Goal: Find specific page/section: Find specific page/section

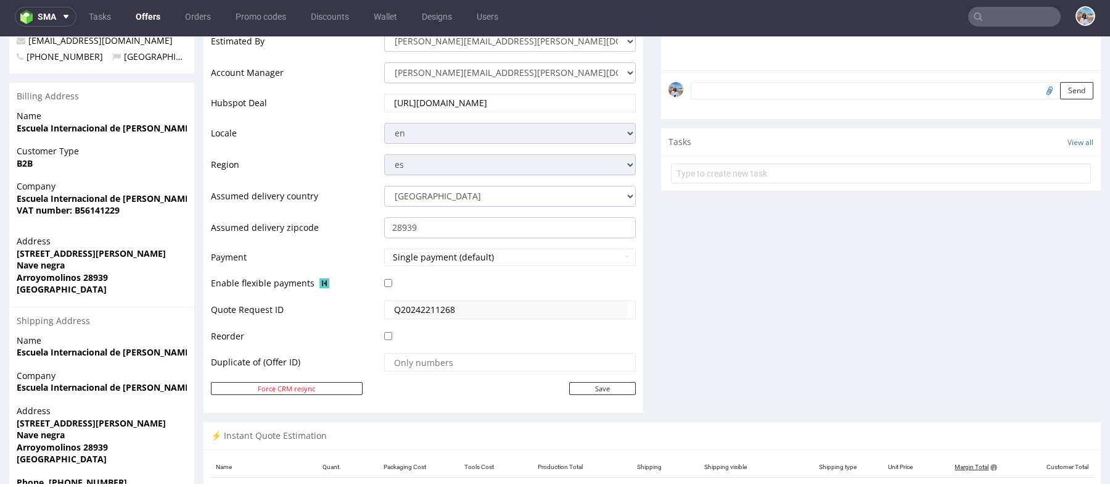
scroll to position [688, 0]
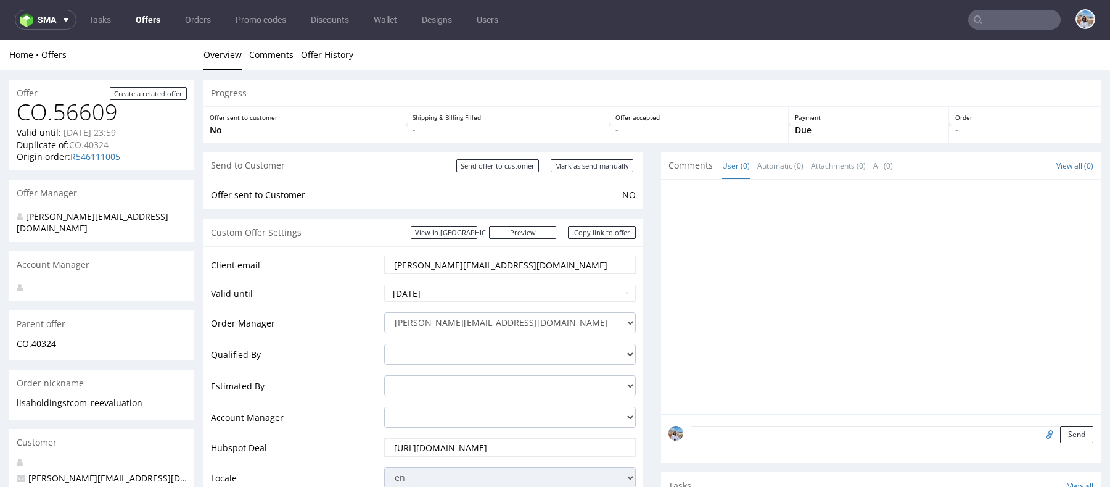
scroll to position [560, 0]
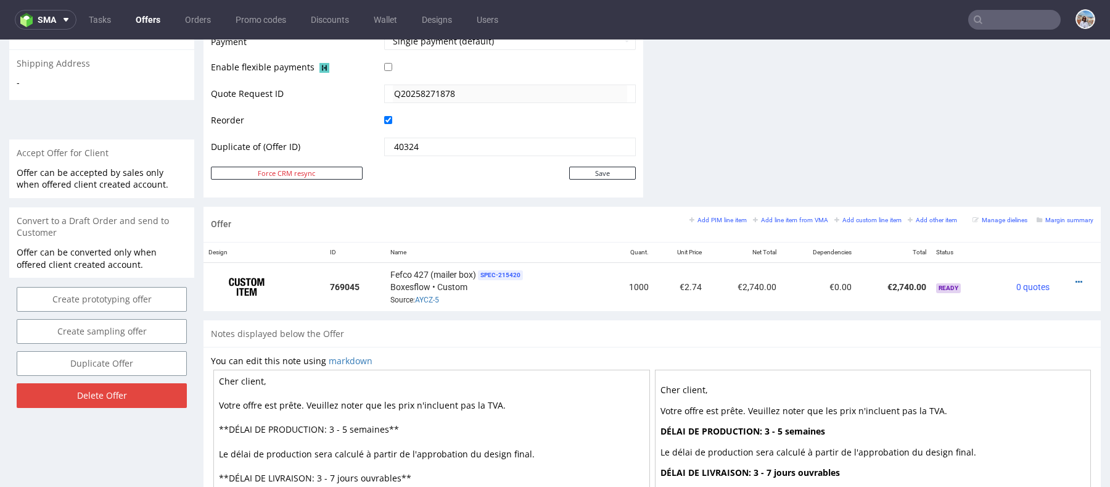
click at [990, 27] on input "text" at bounding box center [1014, 20] width 93 height 20
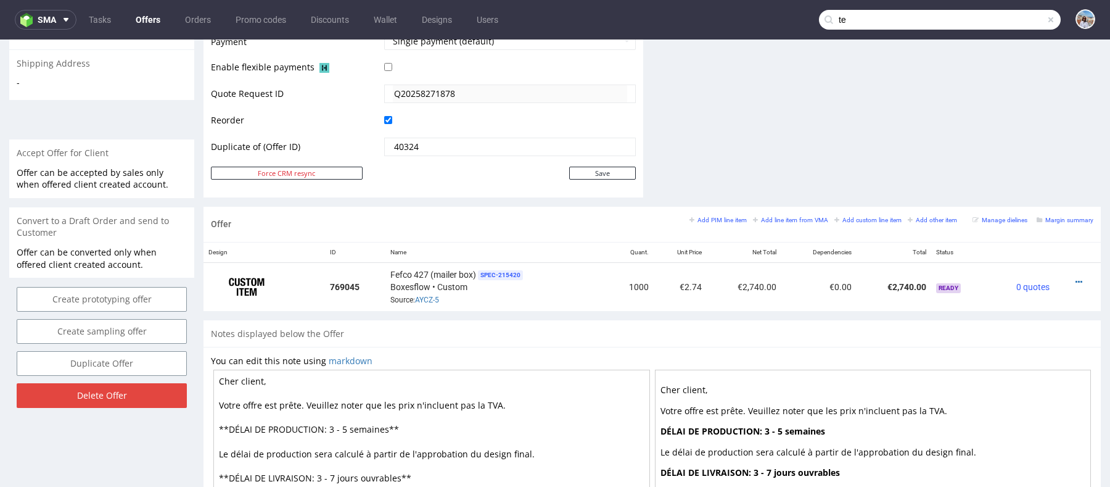
type input "t"
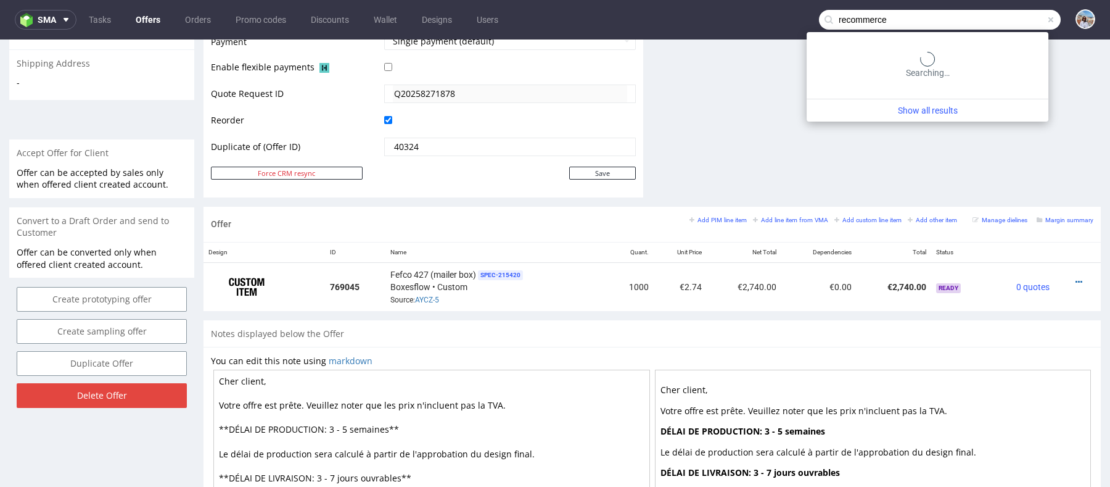
type input "recommerce"
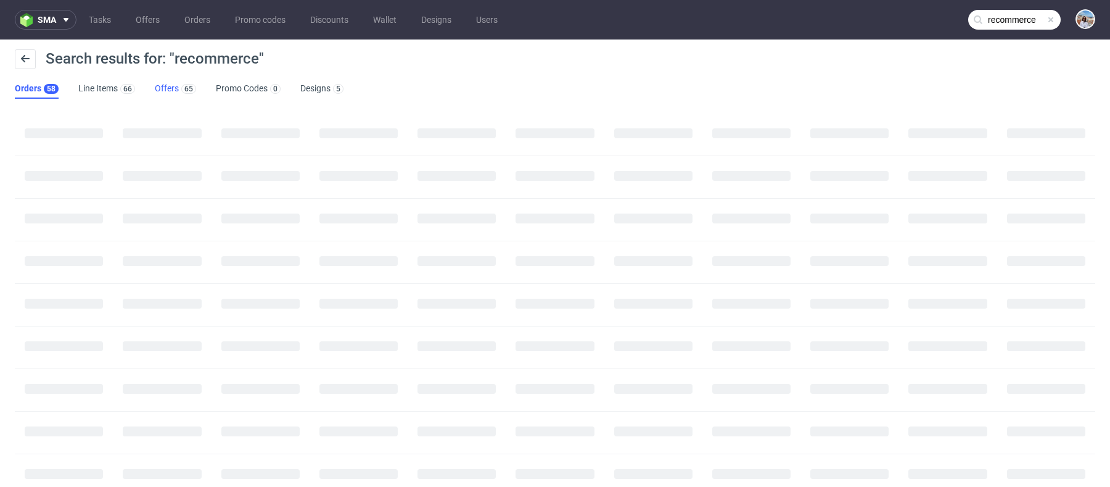
click at [166, 86] on link "Offers 65" at bounding box center [175, 89] width 41 height 20
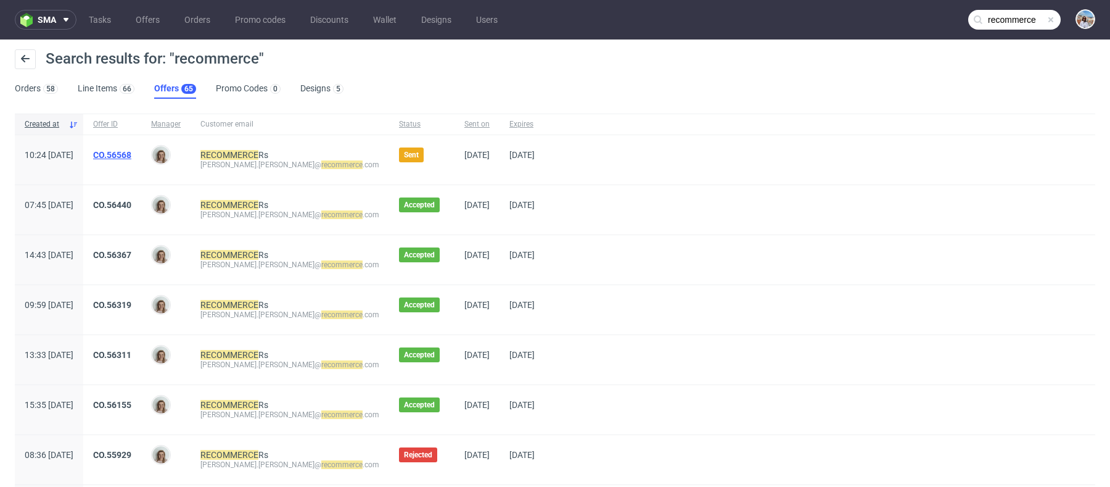
click at [131, 154] on link "CO.56568" at bounding box center [112, 155] width 38 height 10
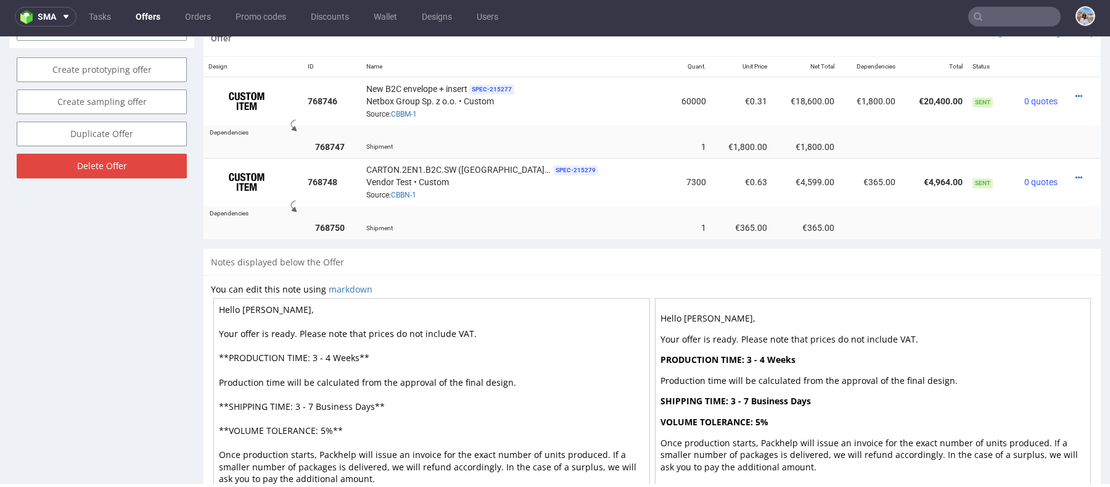
scroll to position [734, 0]
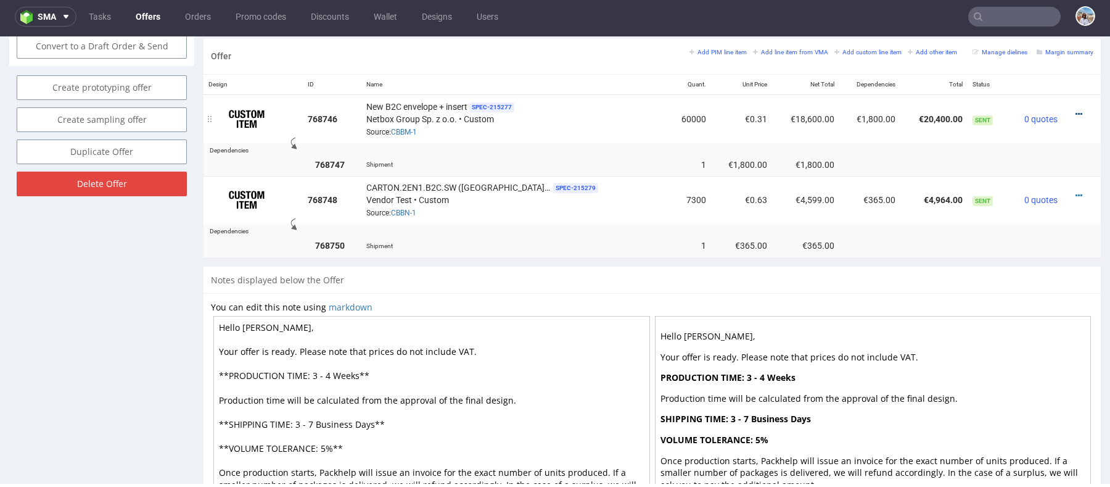
click at [1075, 110] on icon at bounding box center [1078, 114] width 7 height 9
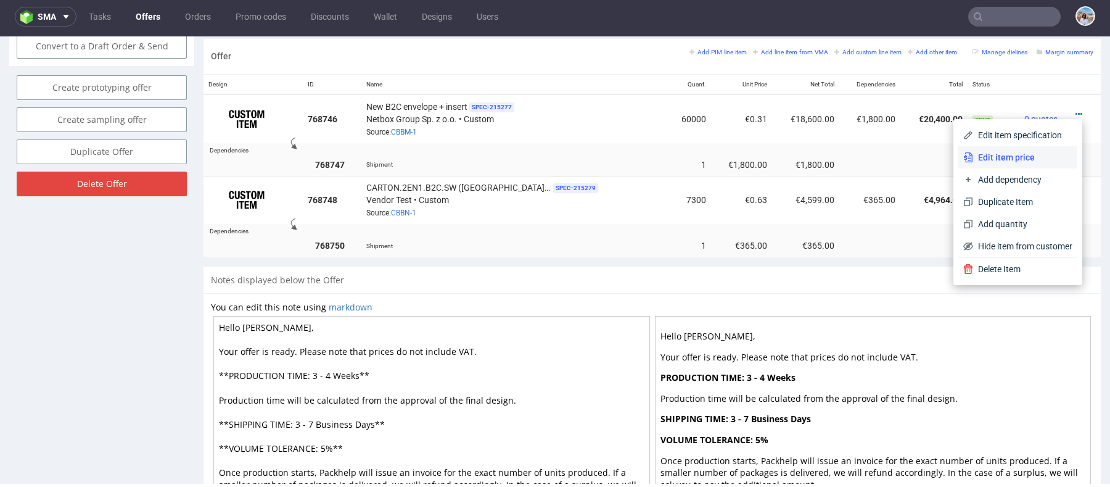
click at [1001, 152] on span "Edit item price" at bounding box center [1022, 157] width 99 height 12
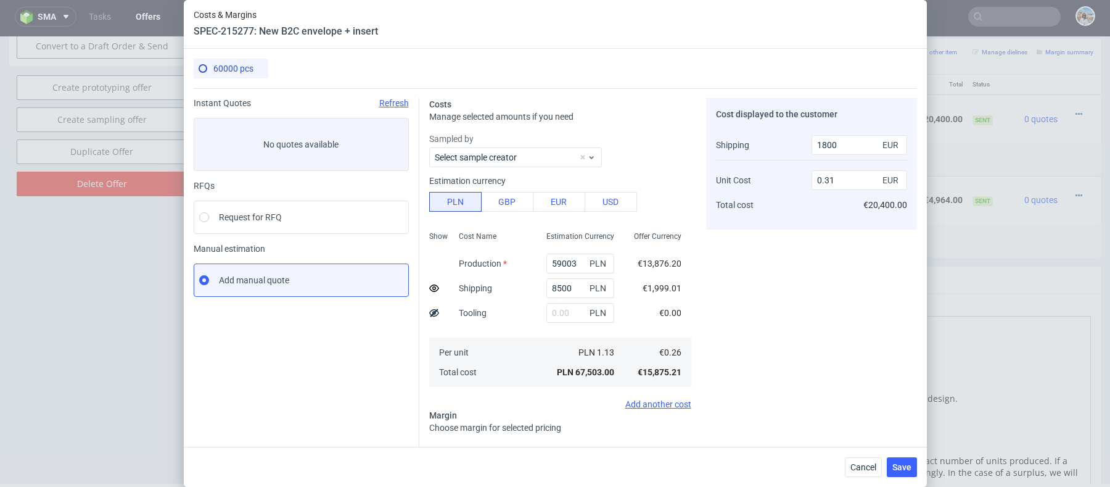
scroll to position [112, 0]
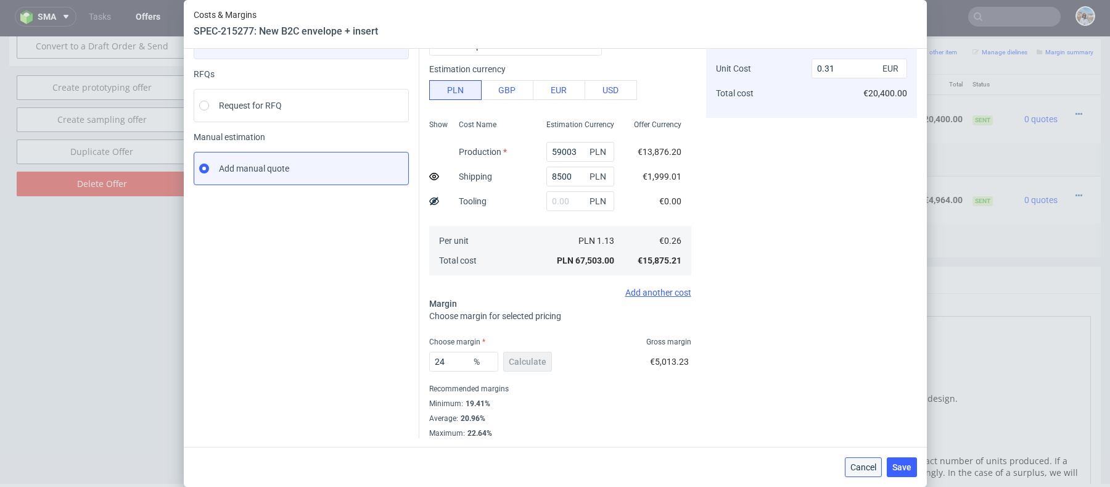
click at [866, 467] on span "Cancel" at bounding box center [863, 467] width 26 height 9
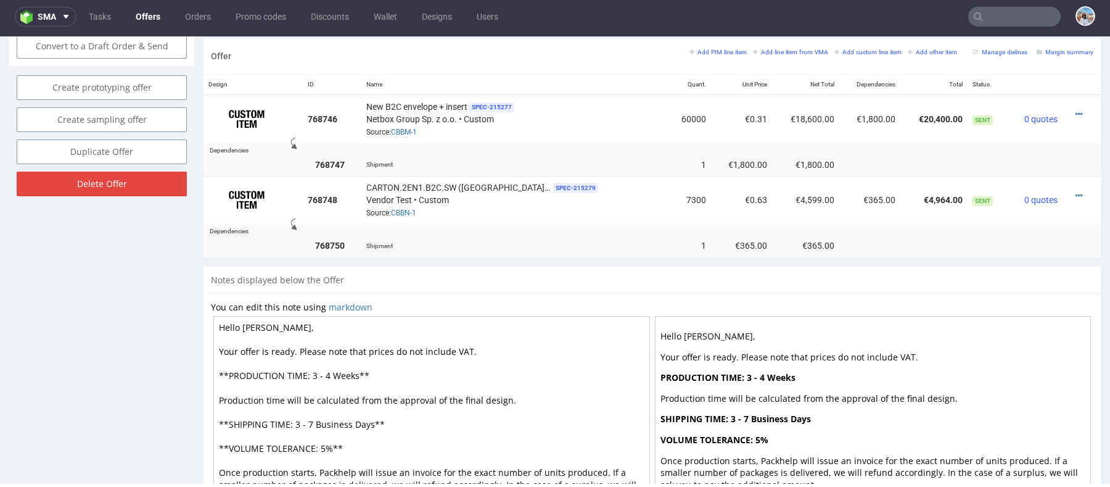
click at [1007, 31] on nav "sma Tasks Offers Orders Promo codes Discounts Wallet Designs Users" at bounding box center [555, 16] width 1110 height 39
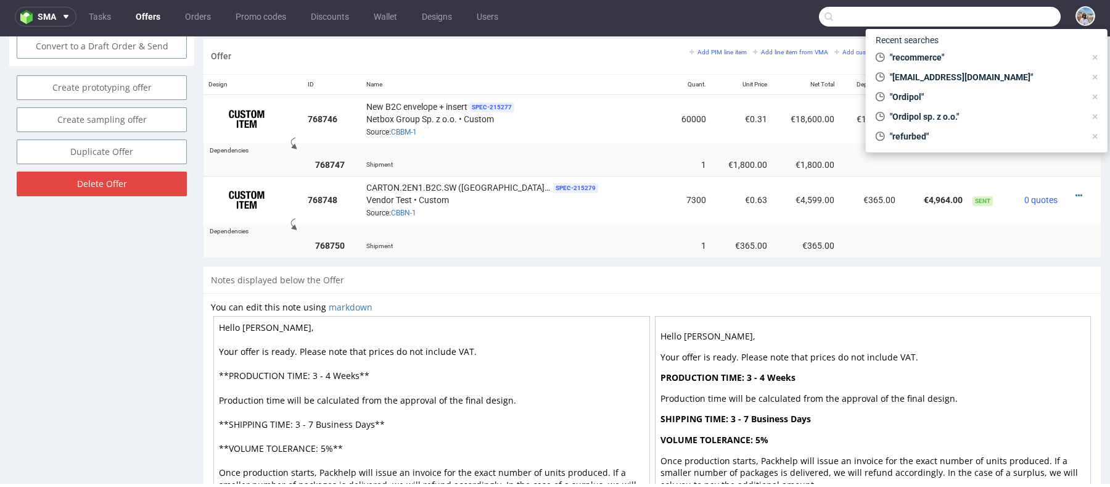
click at [1003, 22] on input "text" at bounding box center [940, 17] width 242 height 20
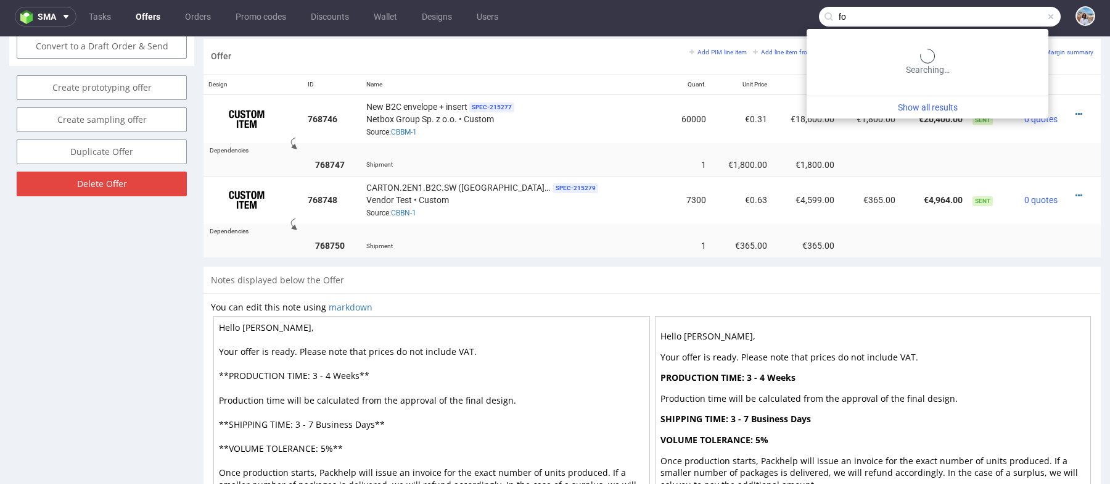
type input "f"
type input "pavlo"
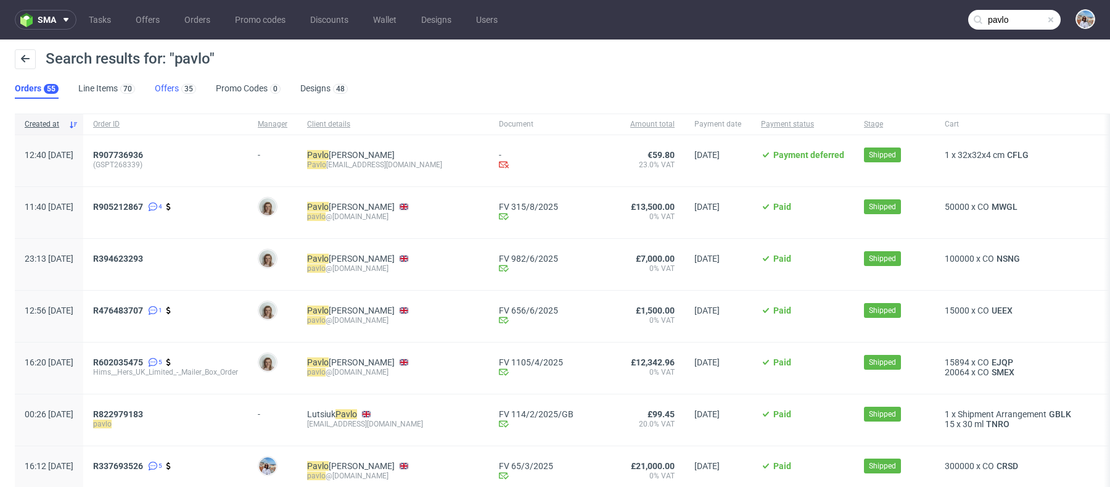
click at [160, 86] on link "Offers 35" at bounding box center [175, 89] width 41 height 20
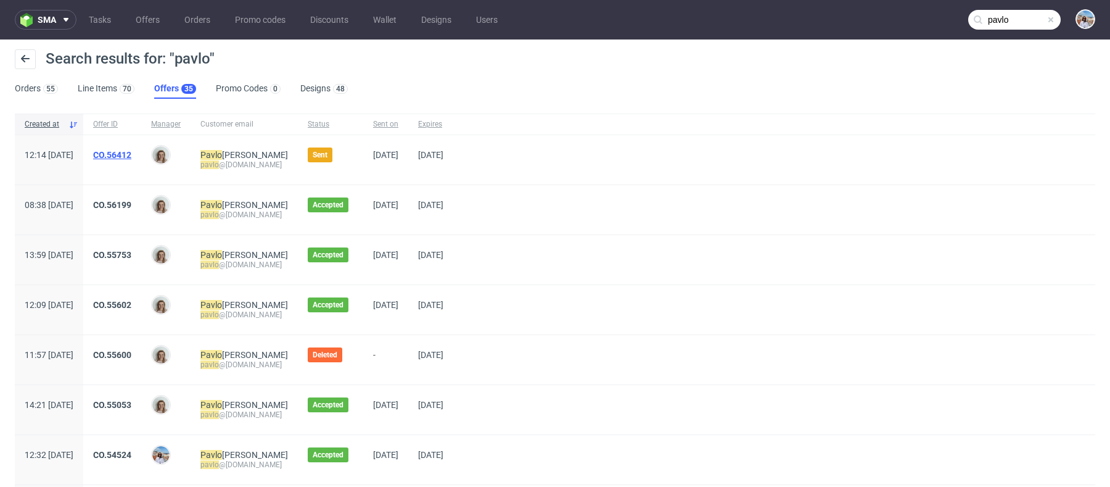
click at [131, 154] on link "CO.56412" at bounding box center [112, 155] width 38 height 10
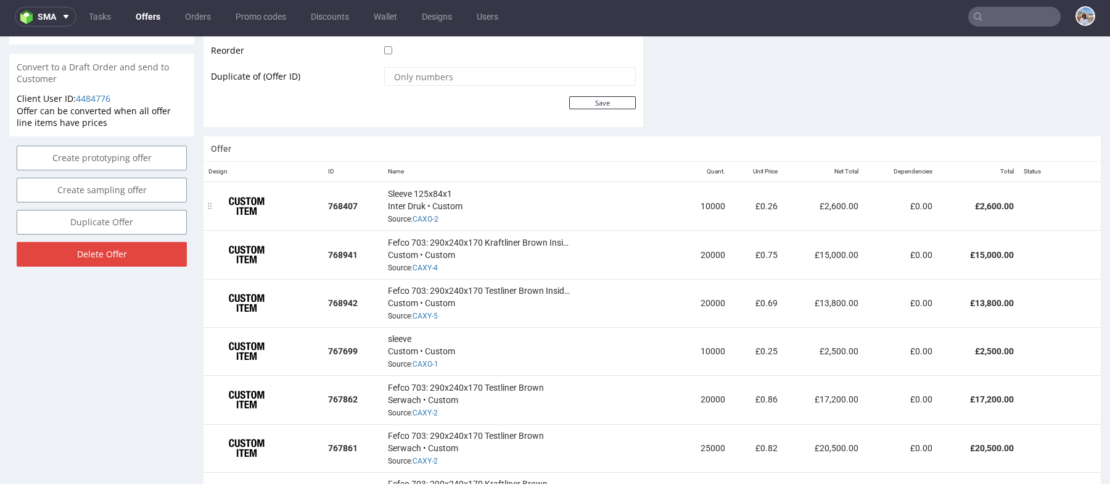
scroll to position [656, 0]
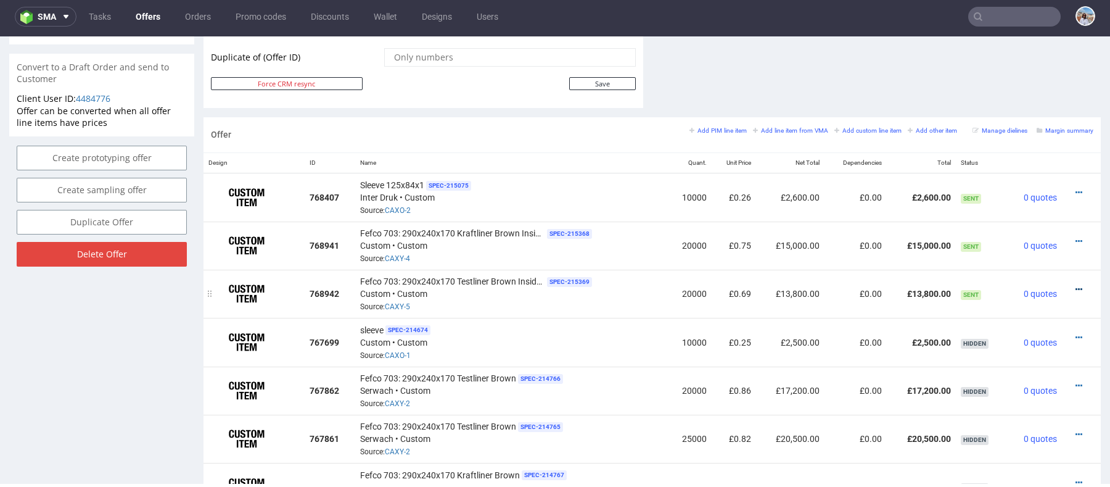
click at [1075, 285] on icon at bounding box center [1078, 289] width 7 height 9
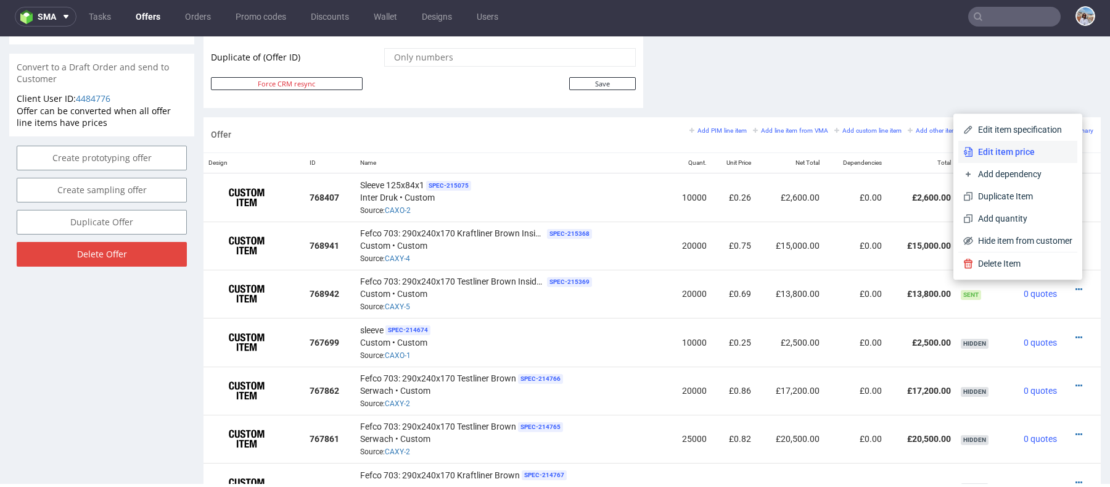
click at [991, 148] on span "Edit item price" at bounding box center [1022, 152] width 99 height 12
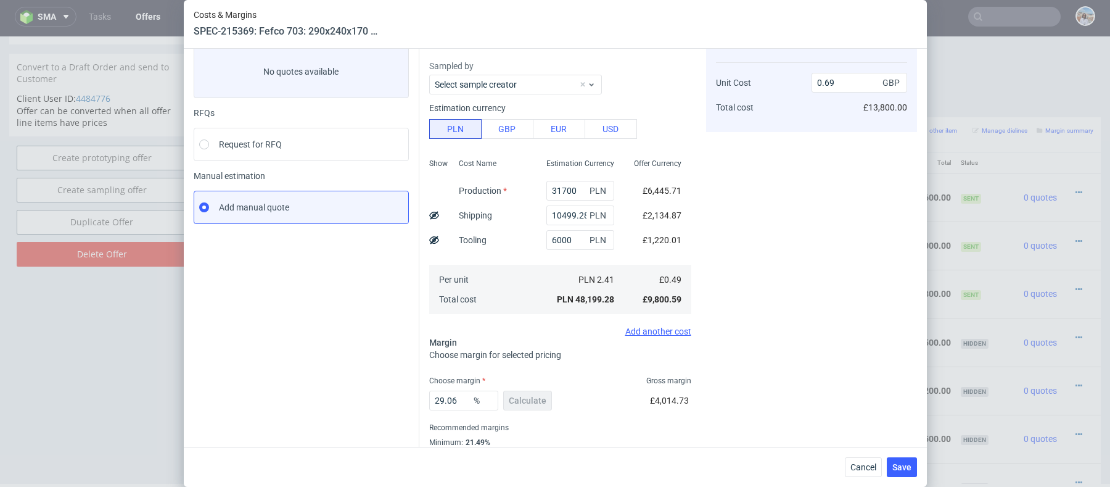
scroll to position [112, 0]
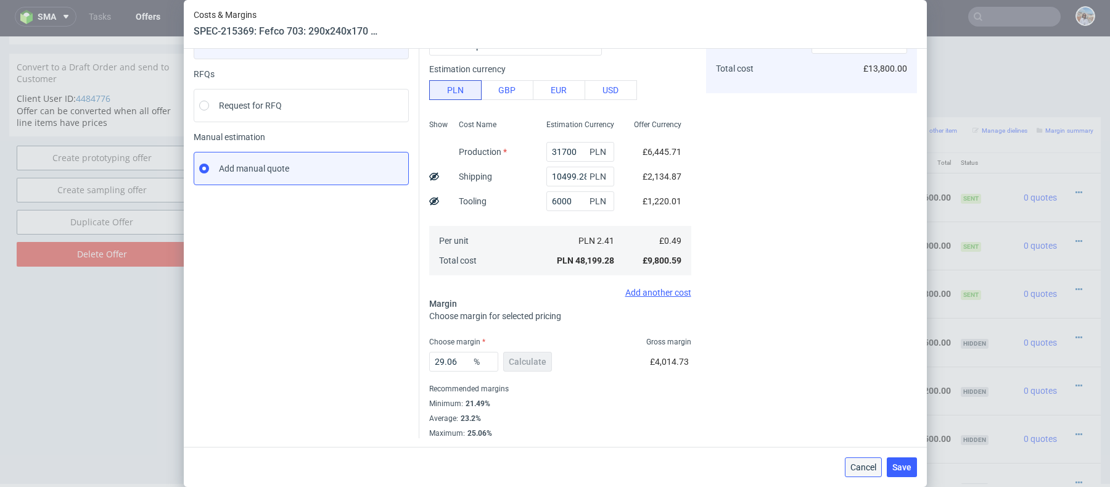
click at [865, 469] on span "Cancel" at bounding box center [863, 467] width 26 height 9
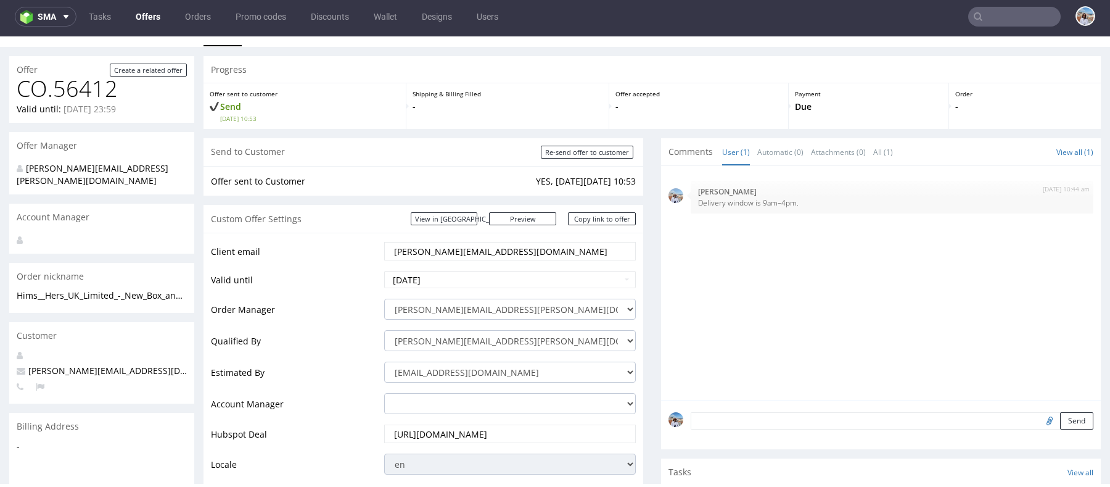
scroll to position [0, 0]
